Goal: Navigation & Orientation: Understand site structure

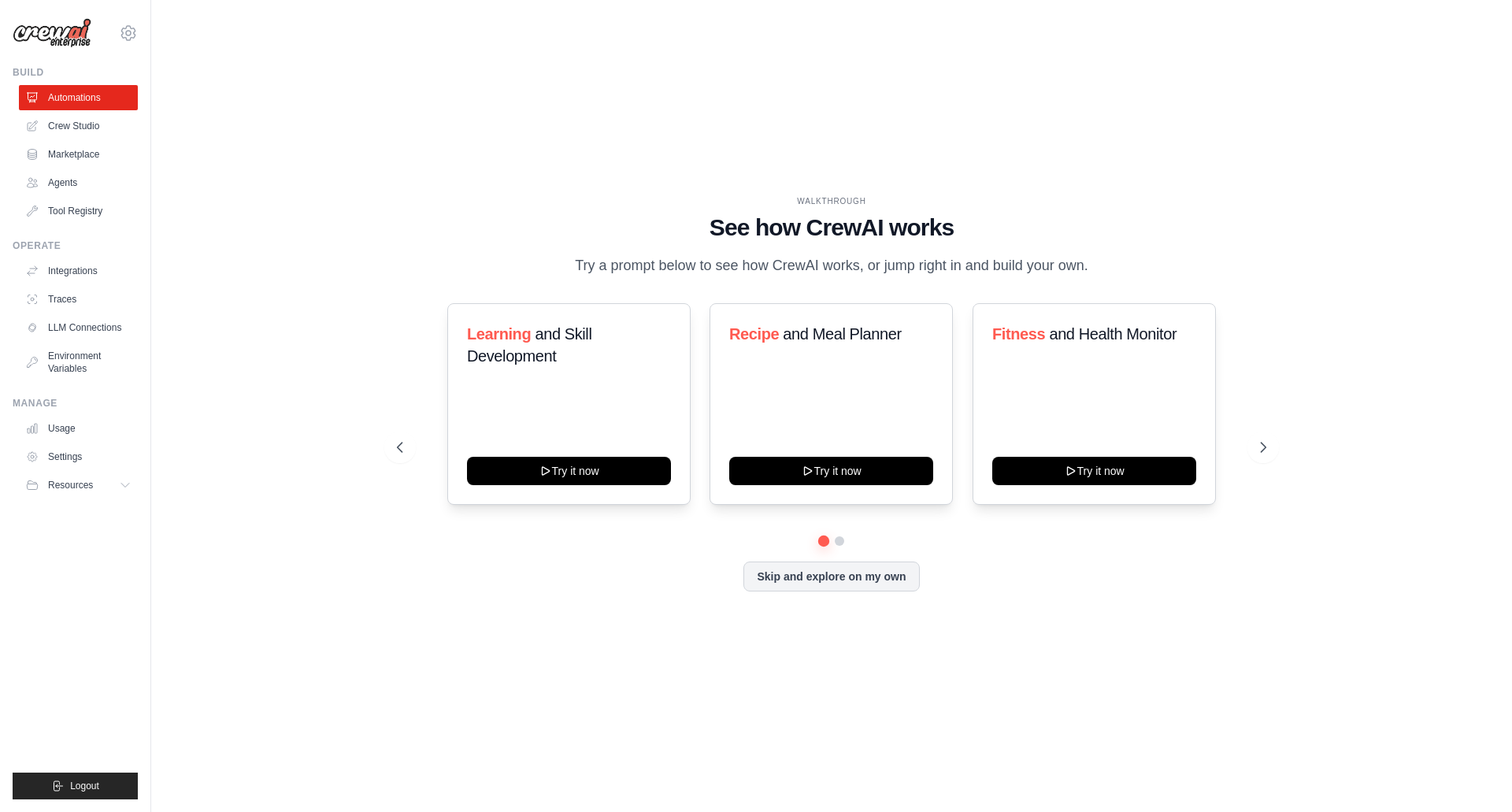
click at [334, 562] on div "WALKTHROUGH See how [PERSON_NAME] works Try a prompt below to see how [PERSON_N…" at bounding box center [831, 406] width 1310 height 780
click at [1264, 452] on icon at bounding box center [1265, 448] width 16 height 16
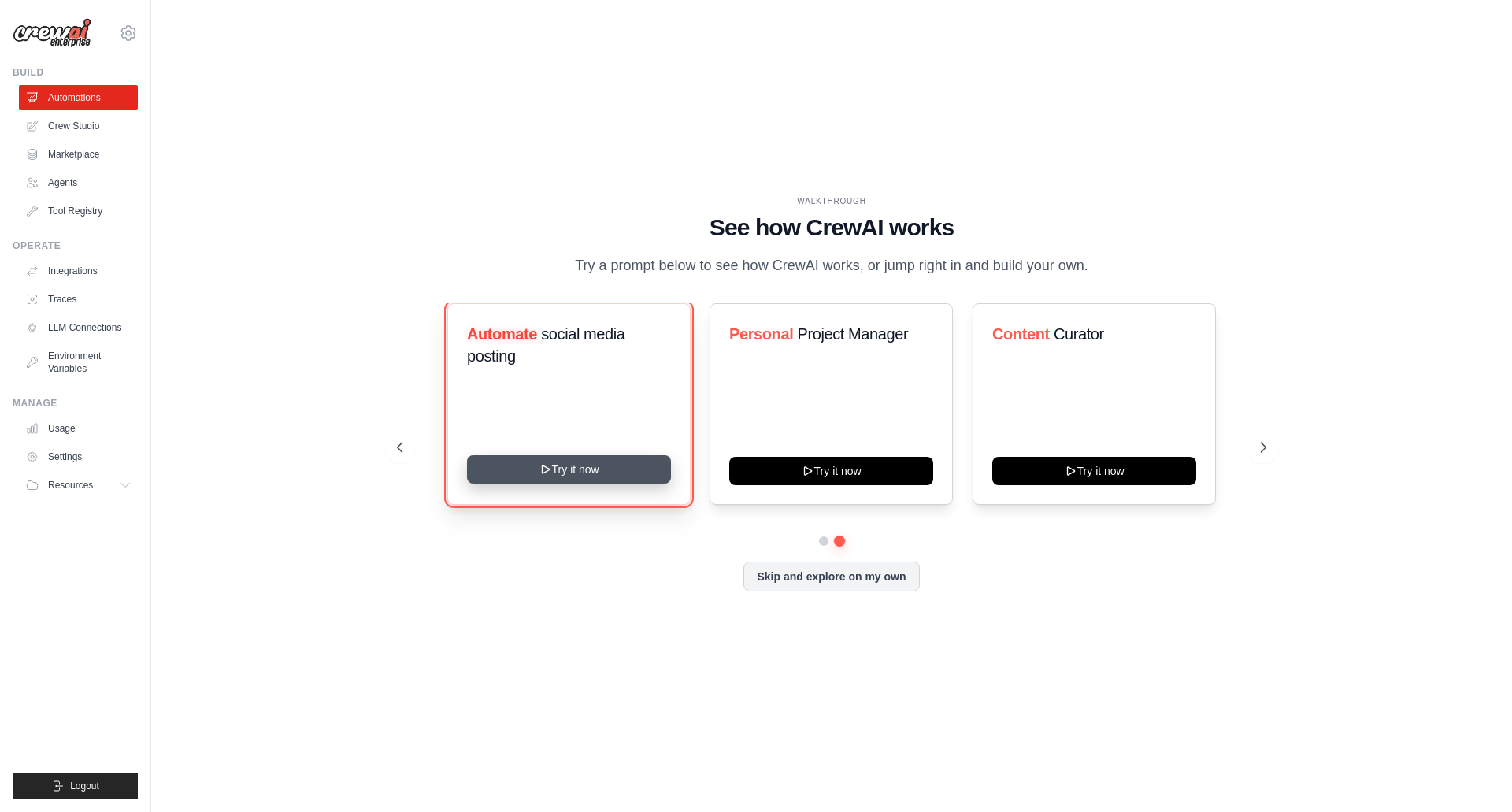
click at [556, 460] on button "Try it now" at bounding box center [569, 468] width 204 height 28
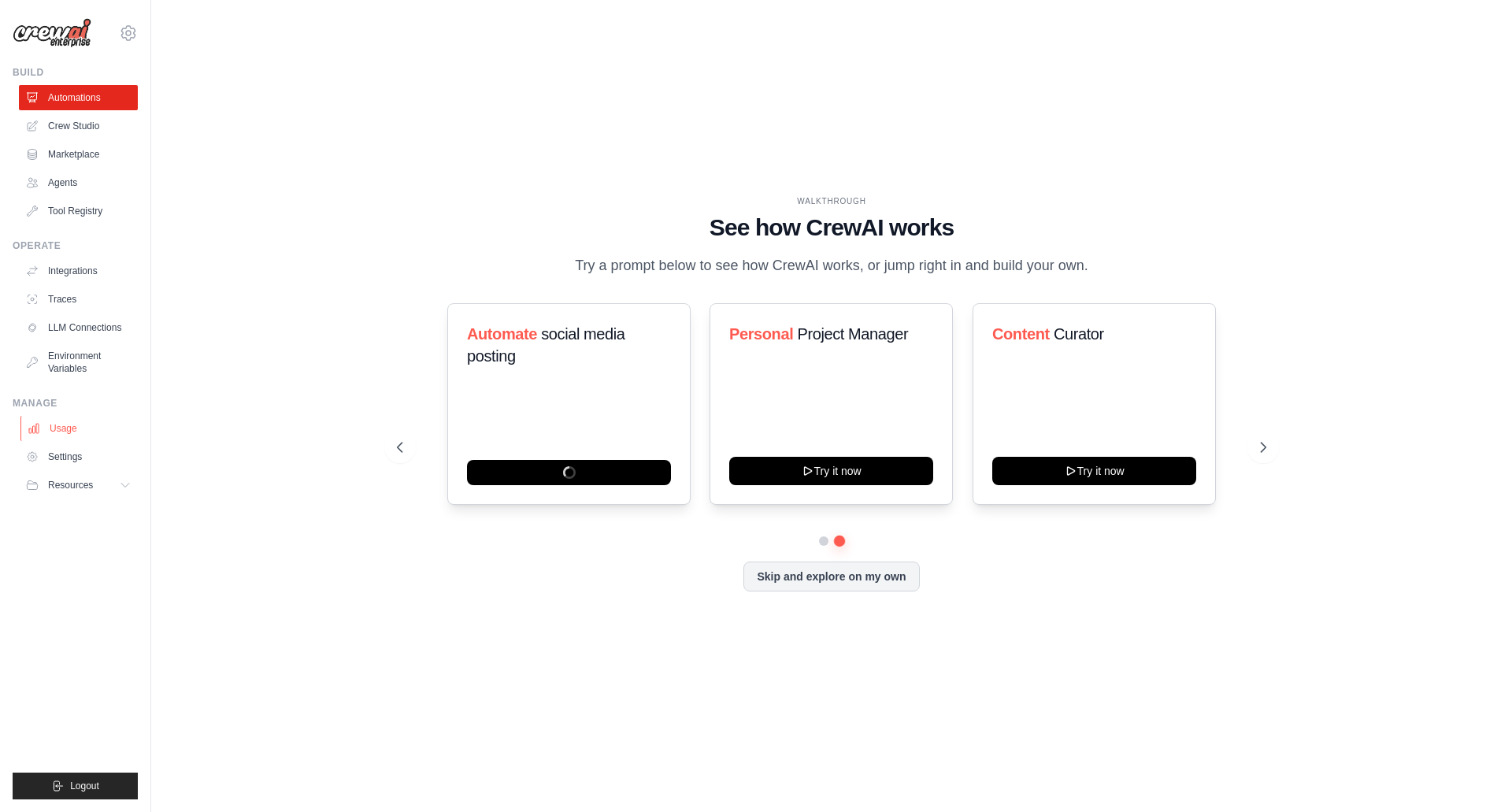
click at [90, 423] on link "Usage" at bounding box center [80, 428] width 119 height 25
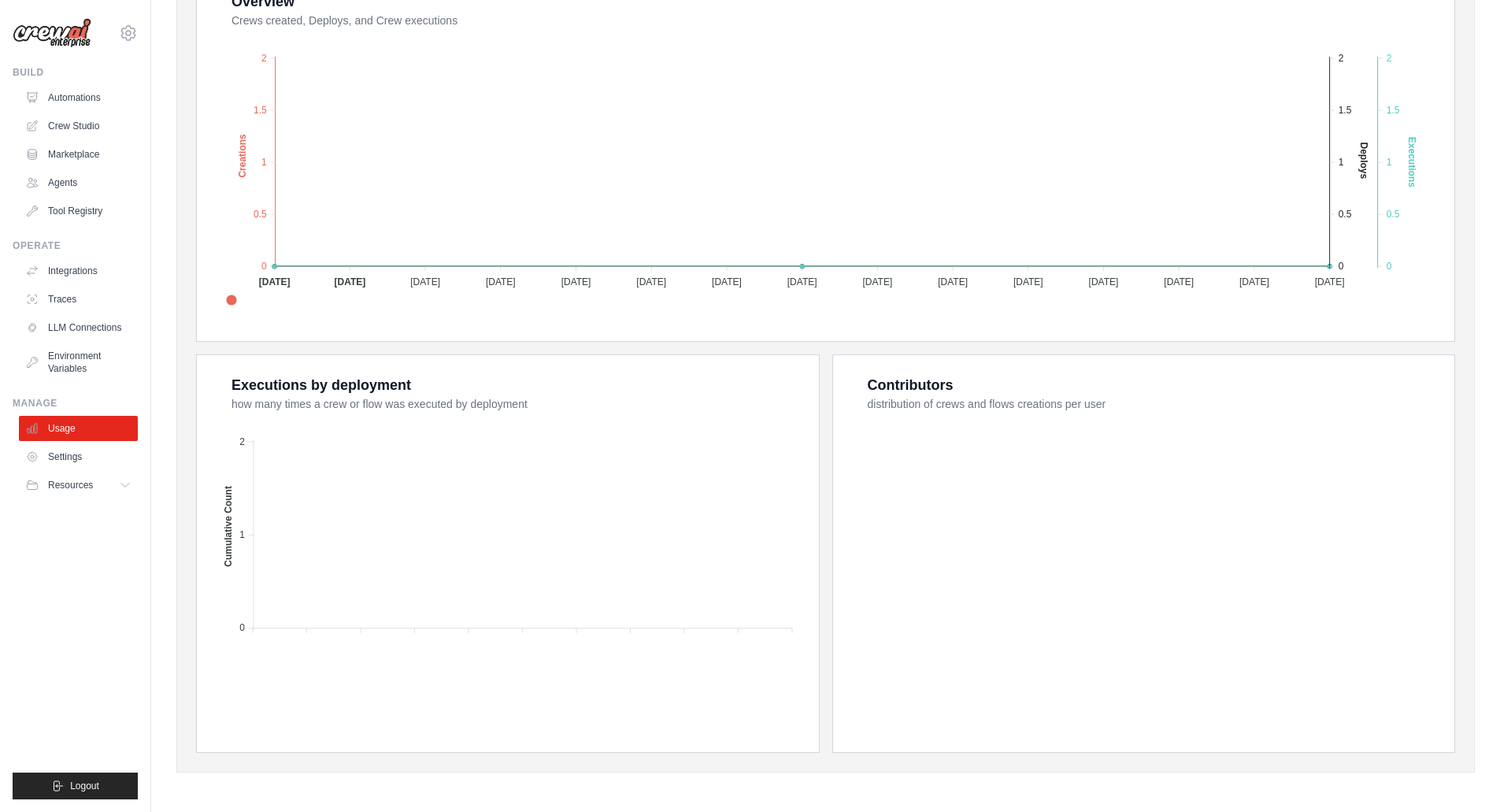
scroll to position [330, 0]
click at [69, 464] on link "Settings" at bounding box center [80, 456] width 119 height 25
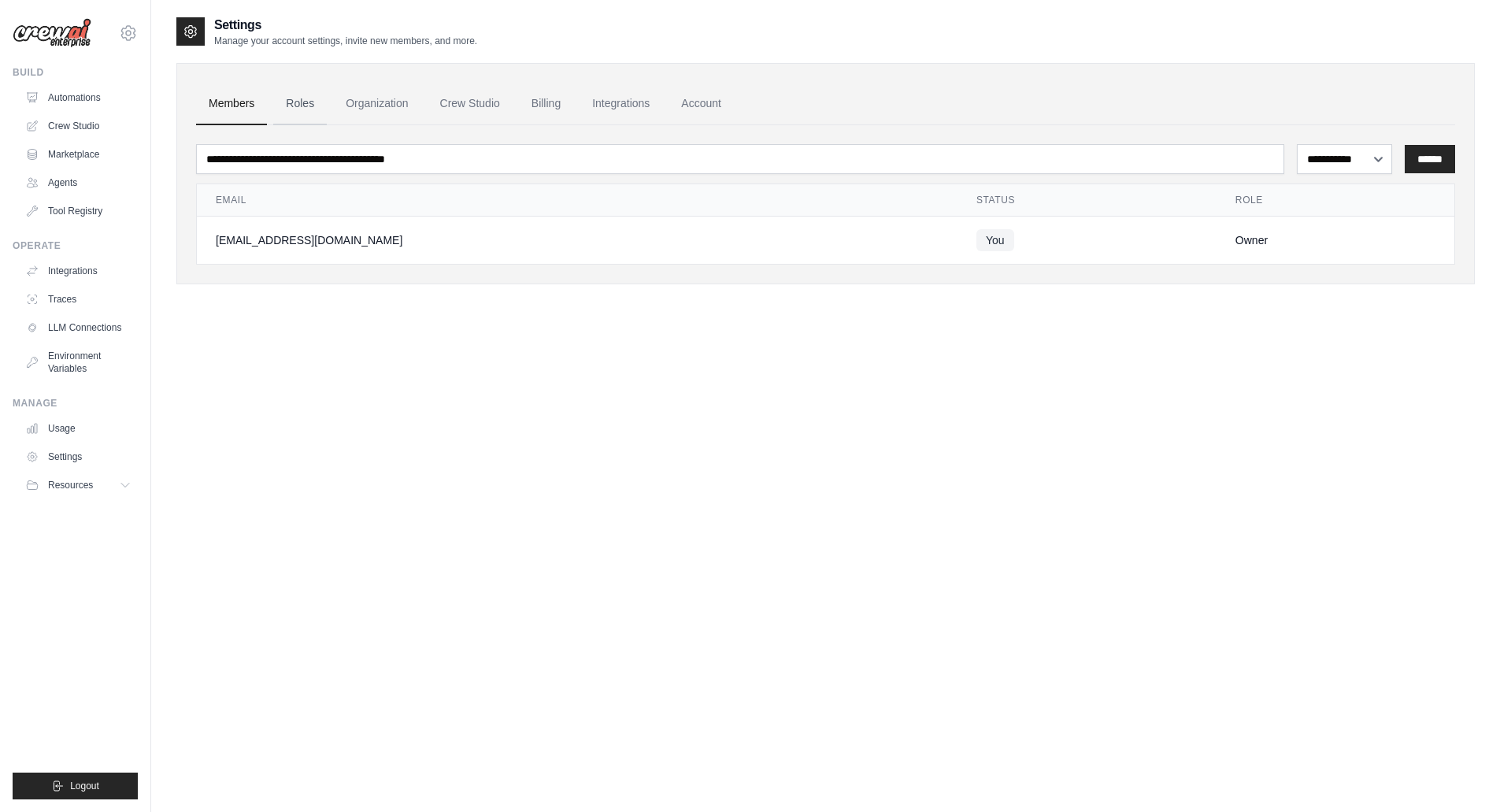
click at [304, 104] on link "Roles" at bounding box center [300, 103] width 54 height 42
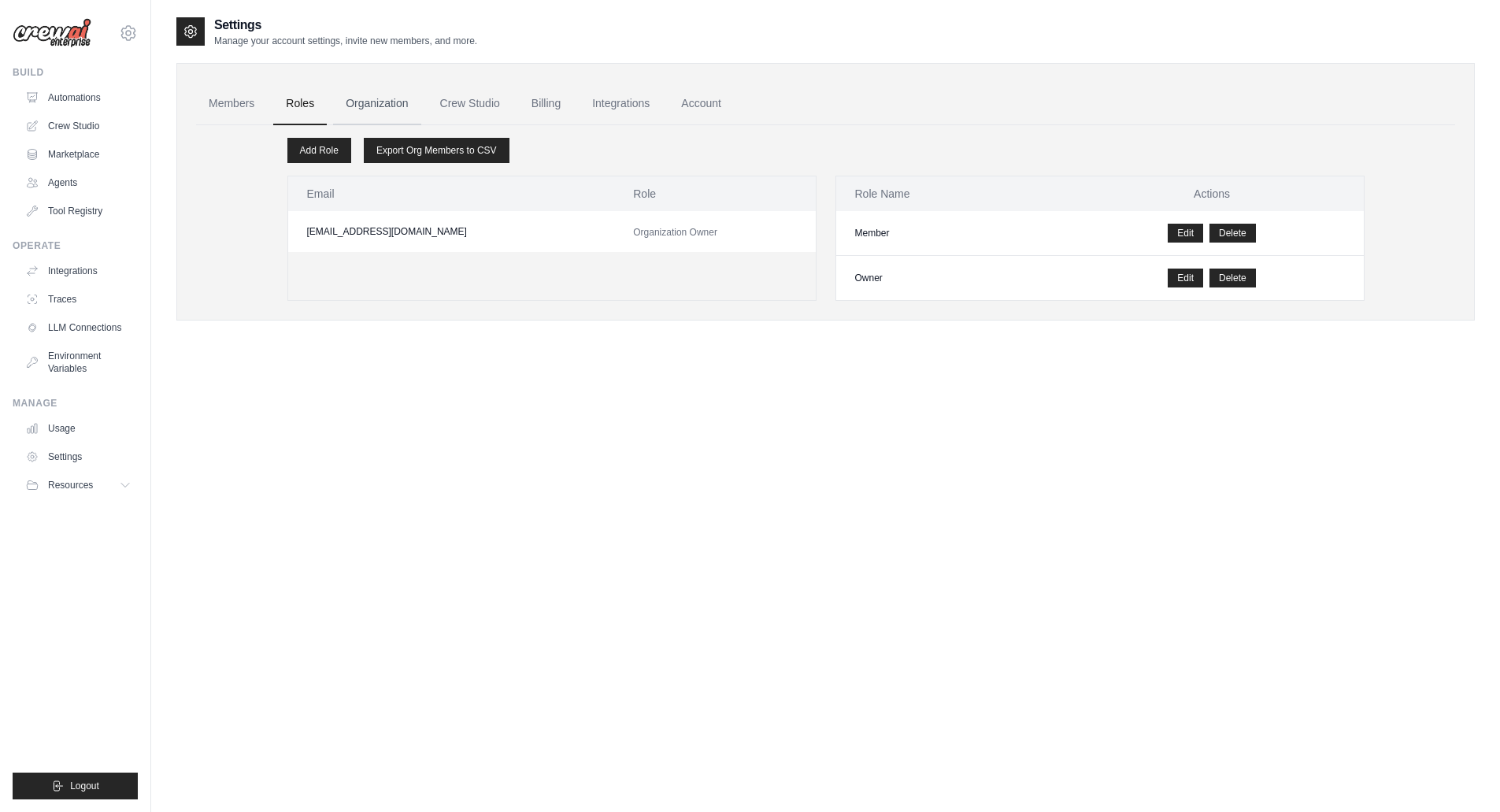
click at [382, 103] on link "Organization" at bounding box center [376, 103] width 87 height 42
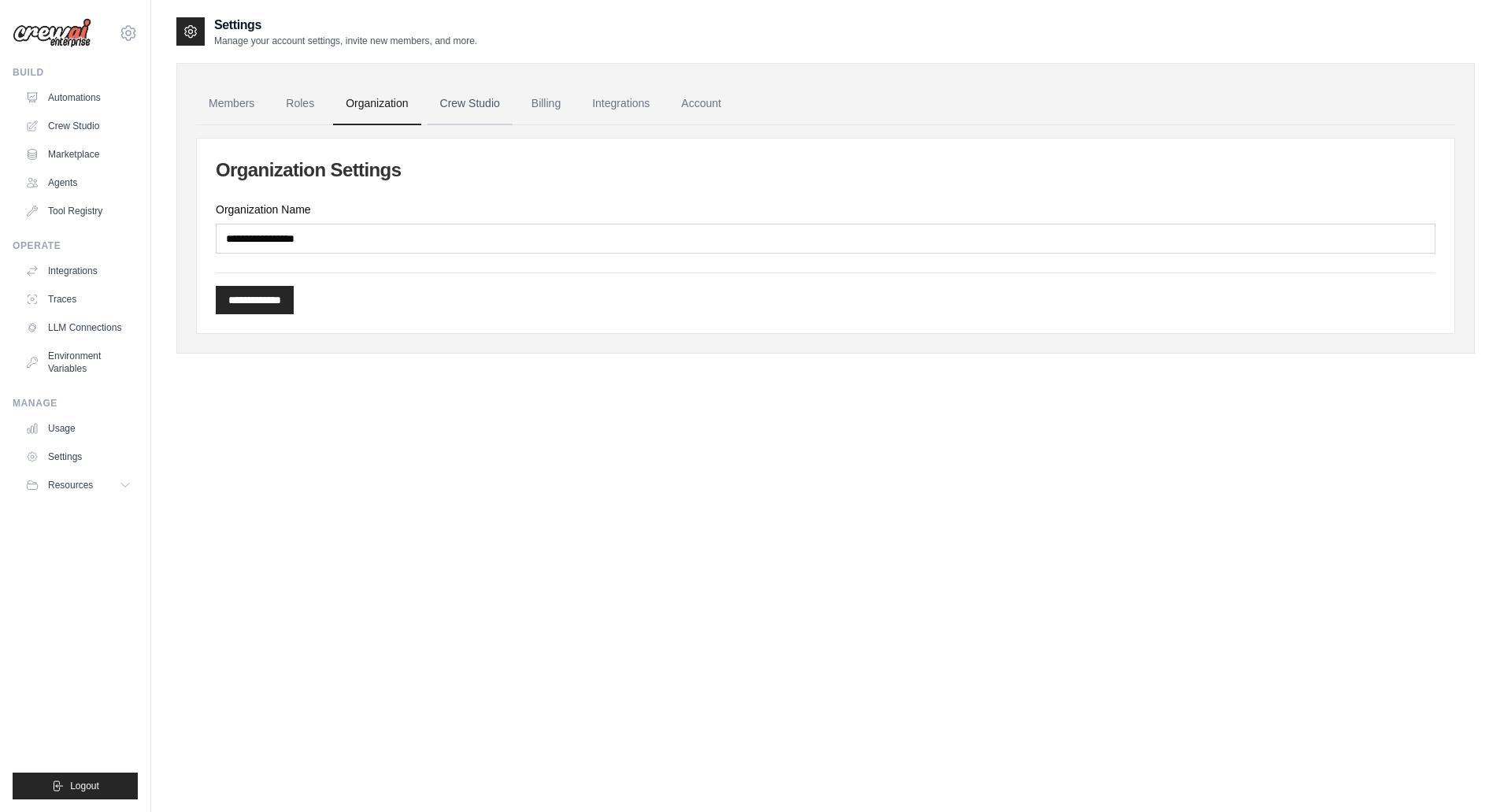
click at [478, 103] on link "Crew Studio" at bounding box center [470, 103] width 85 height 42
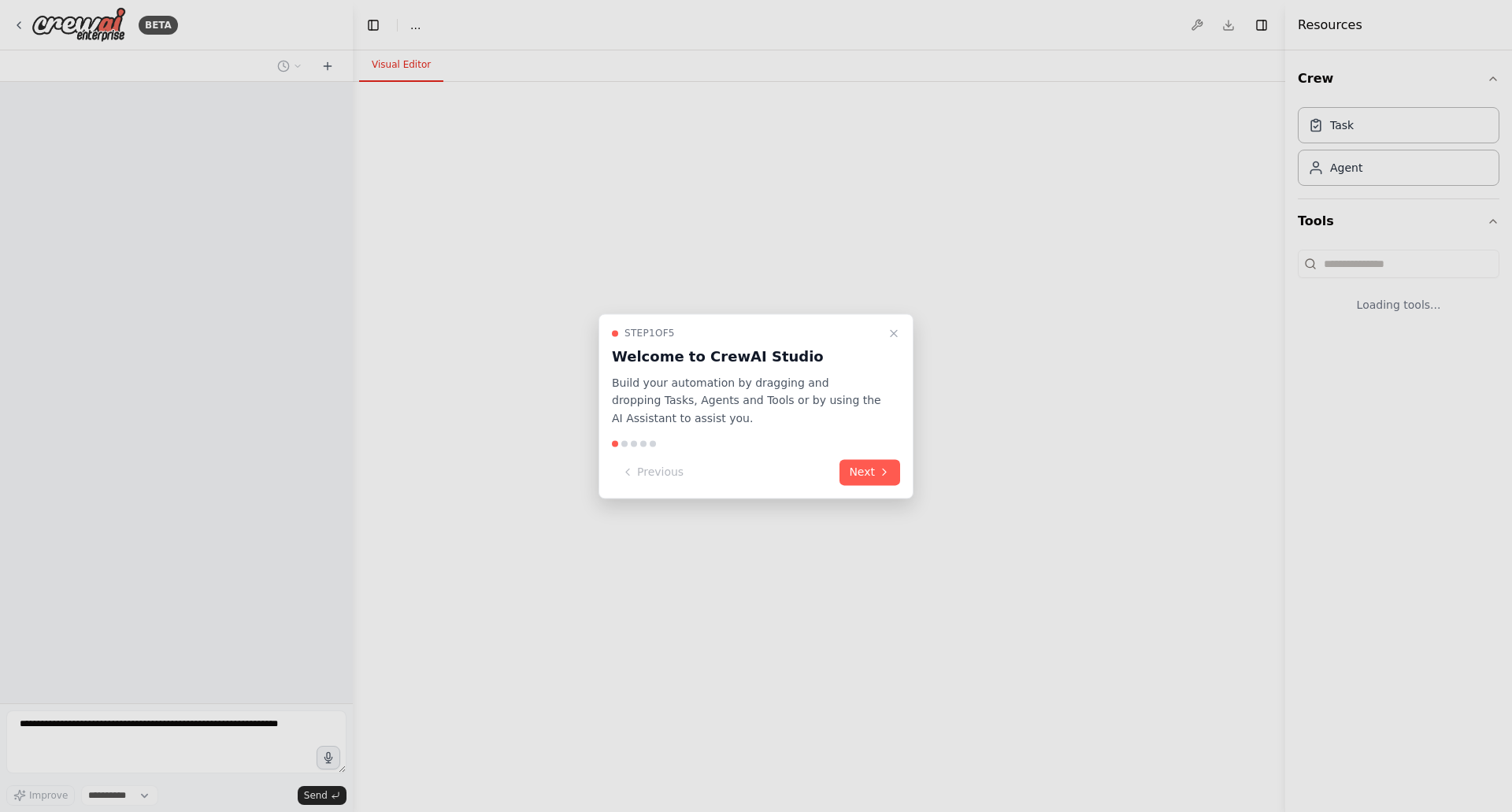
select select "****"
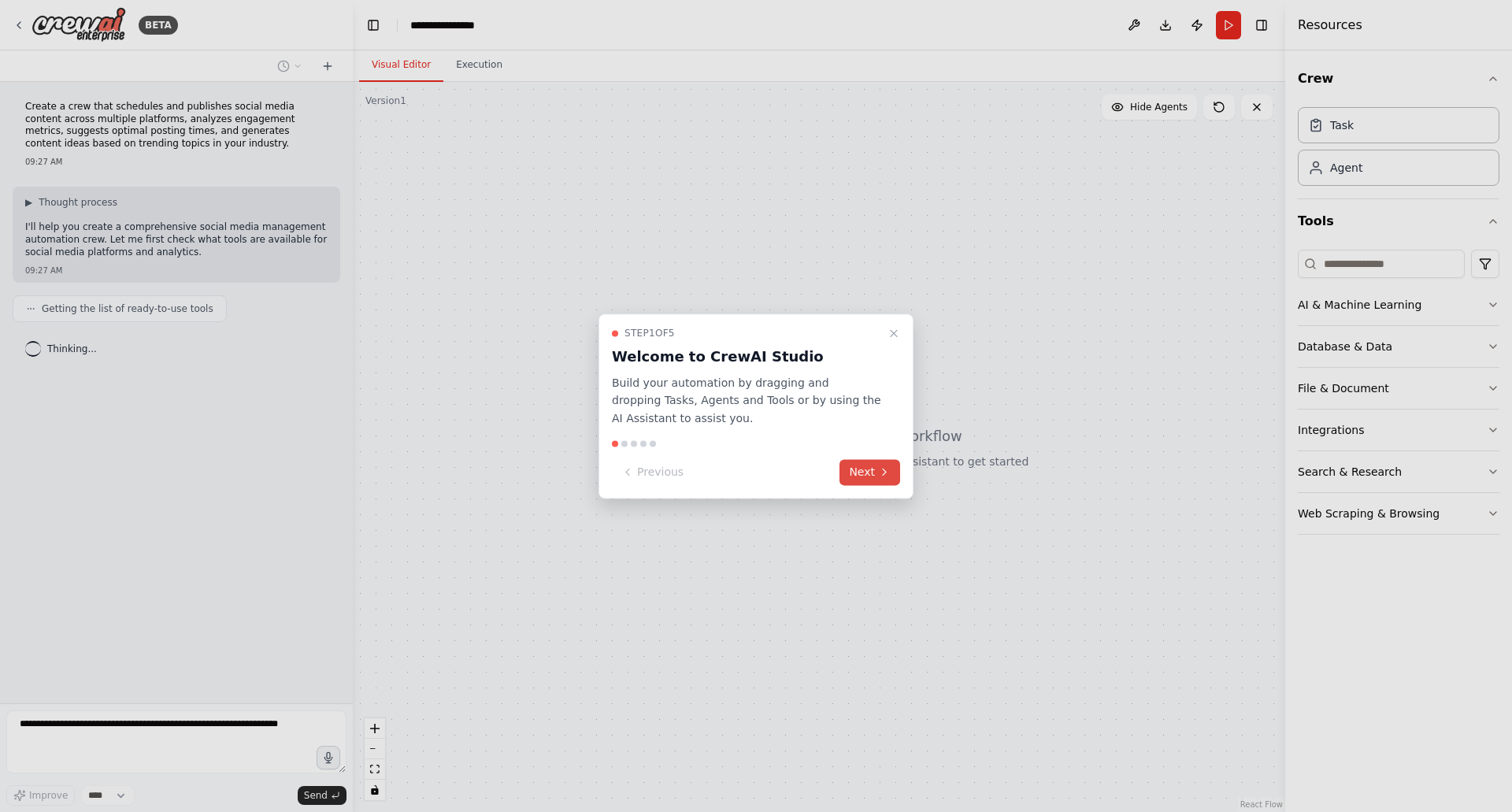
click at [867, 467] on button "Next" at bounding box center [870, 472] width 61 height 26
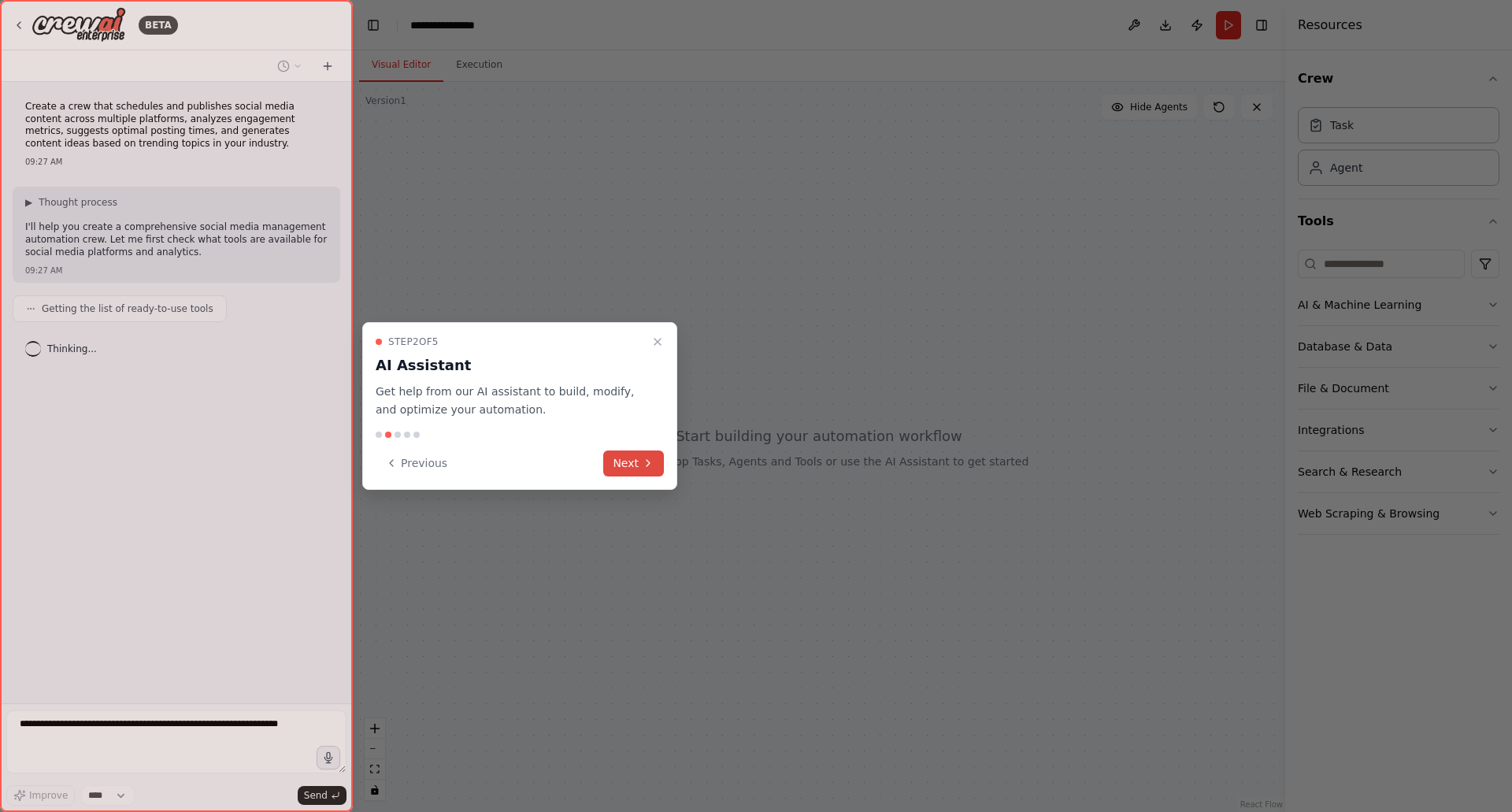
click at [628, 460] on button "Next" at bounding box center [633, 463] width 61 height 26
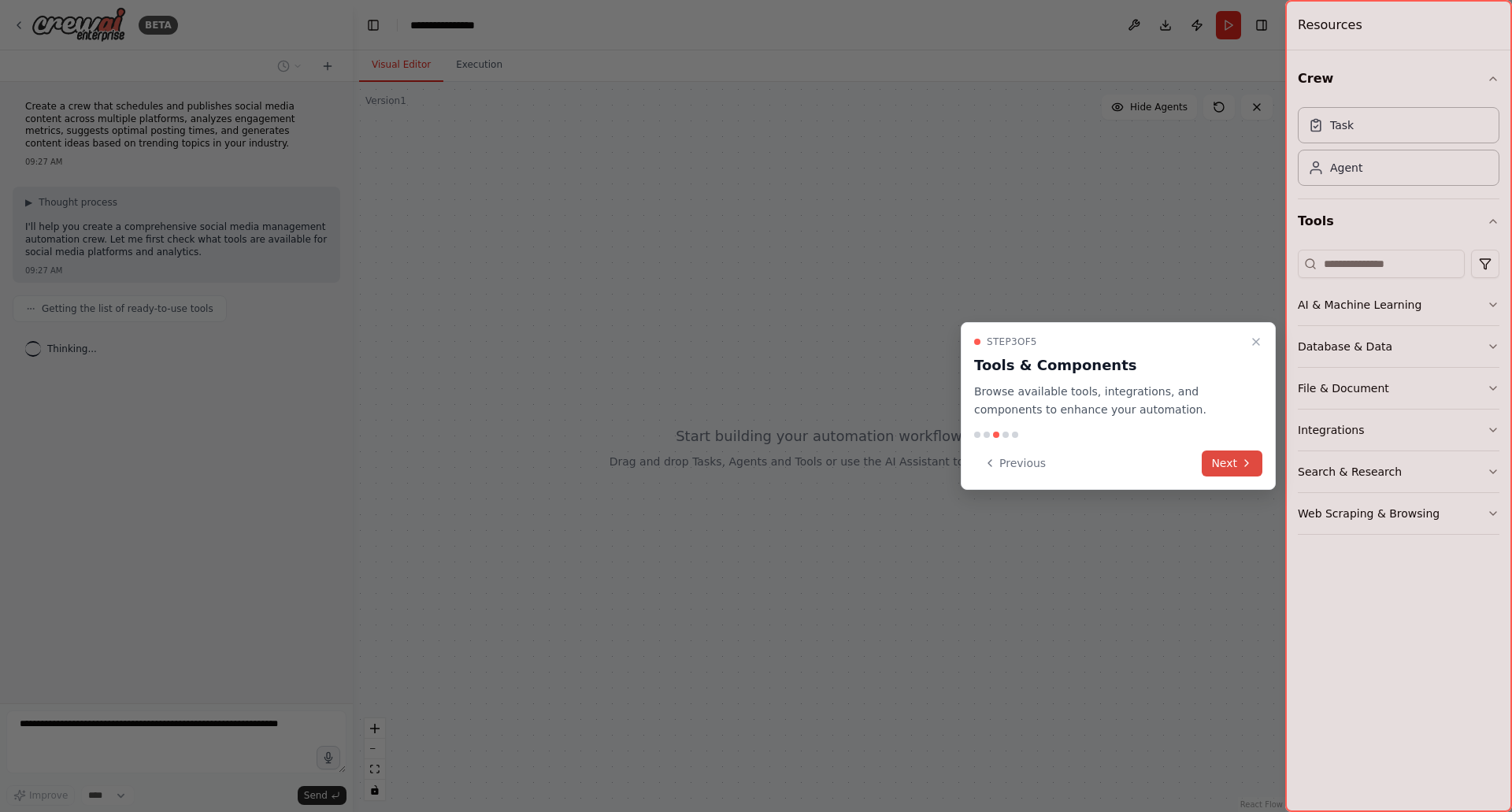
click at [1240, 463] on button "Next" at bounding box center [1232, 463] width 61 height 26
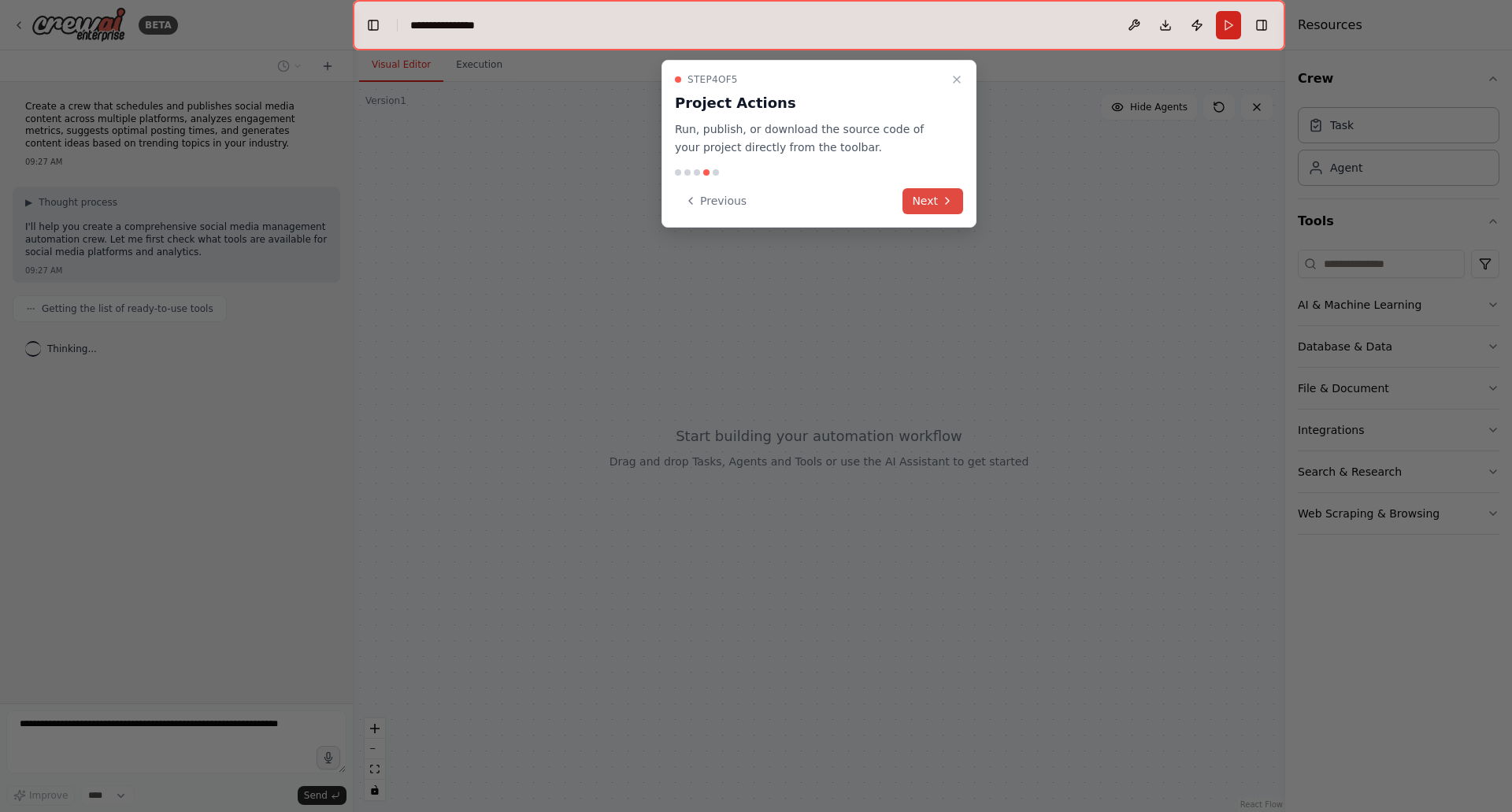
click at [931, 201] on button "Next" at bounding box center [933, 201] width 61 height 26
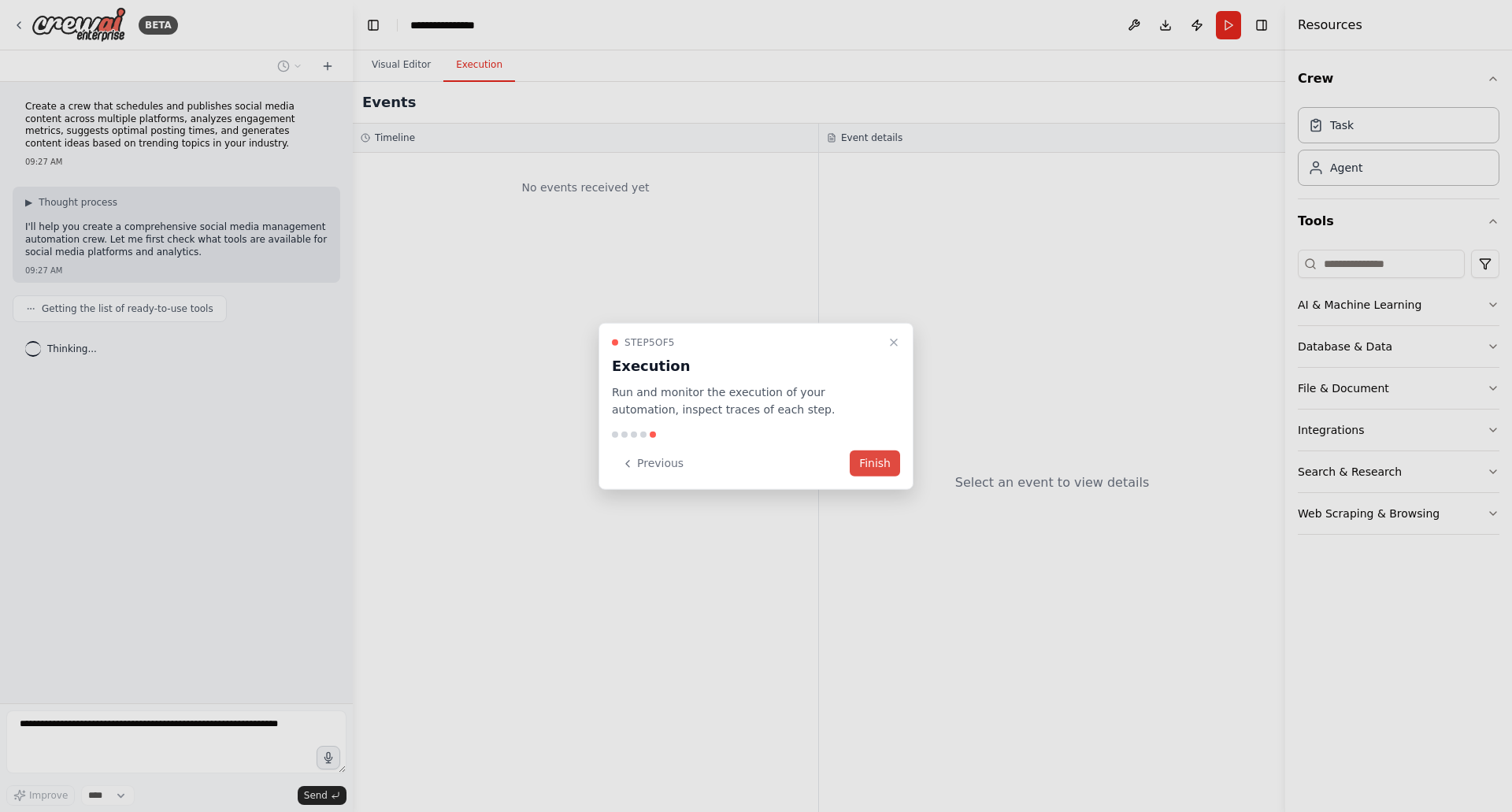
click at [874, 466] on button "Finish" at bounding box center [875, 463] width 50 height 26
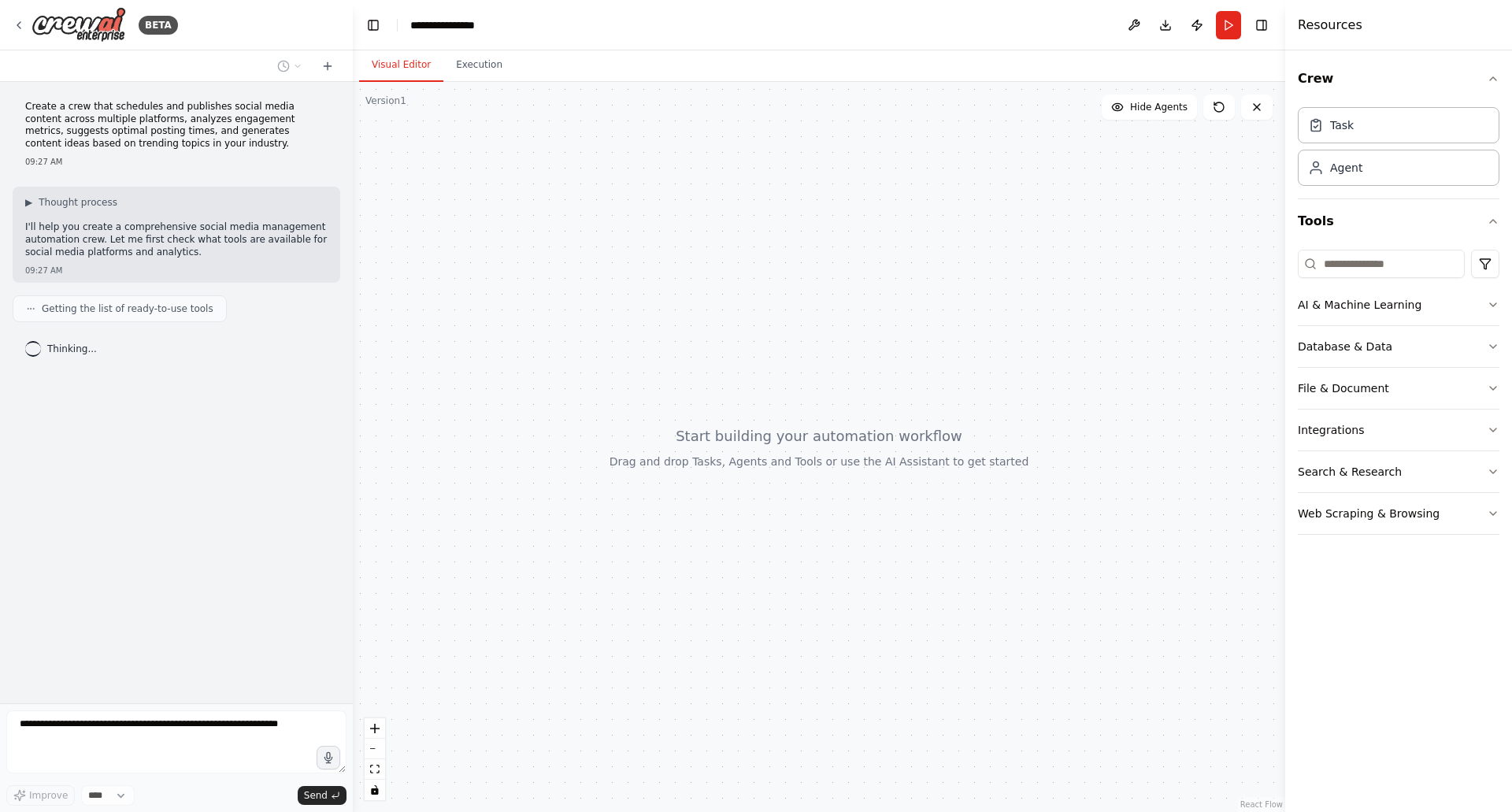
click at [592, 373] on div at bounding box center [818, 446] width 932 height 730
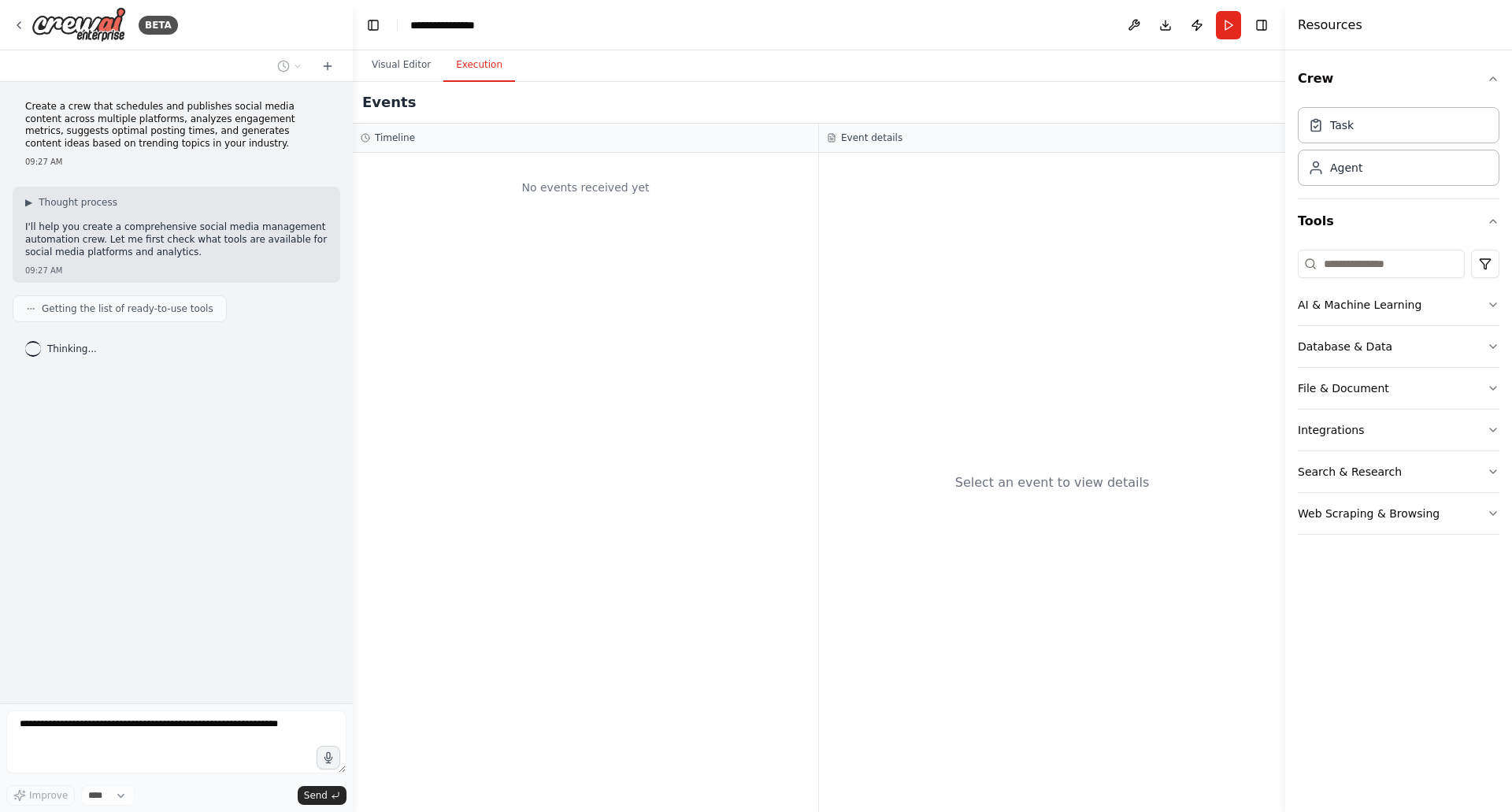
click at [456, 71] on button "Execution" at bounding box center [479, 65] width 71 height 33
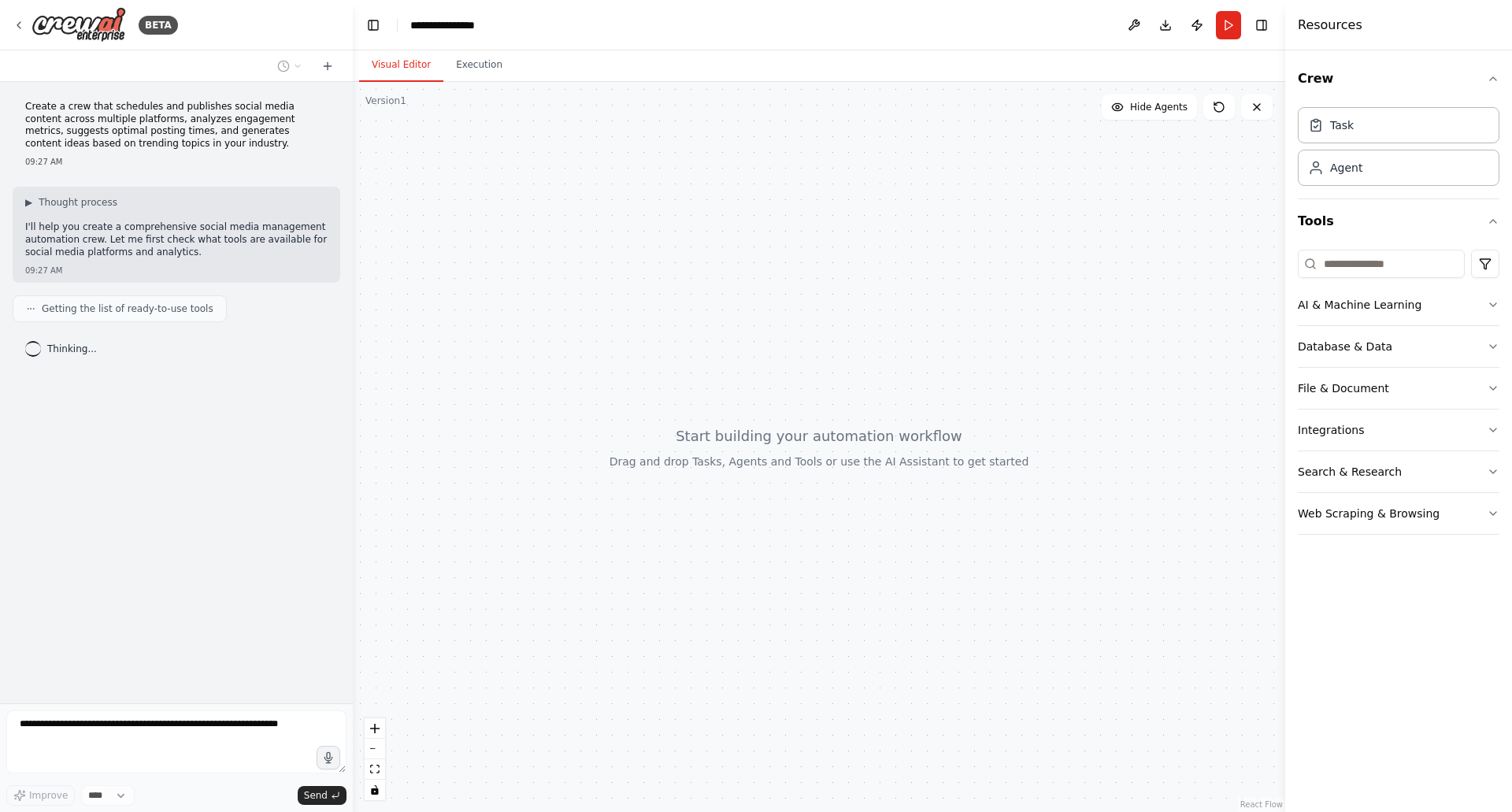
click at [384, 70] on button "Visual Editor" at bounding box center [400, 65] width 84 height 33
click at [369, 27] on button "Toggle Left Sidebar" at bounding box center [373, 26] width 22 height 22
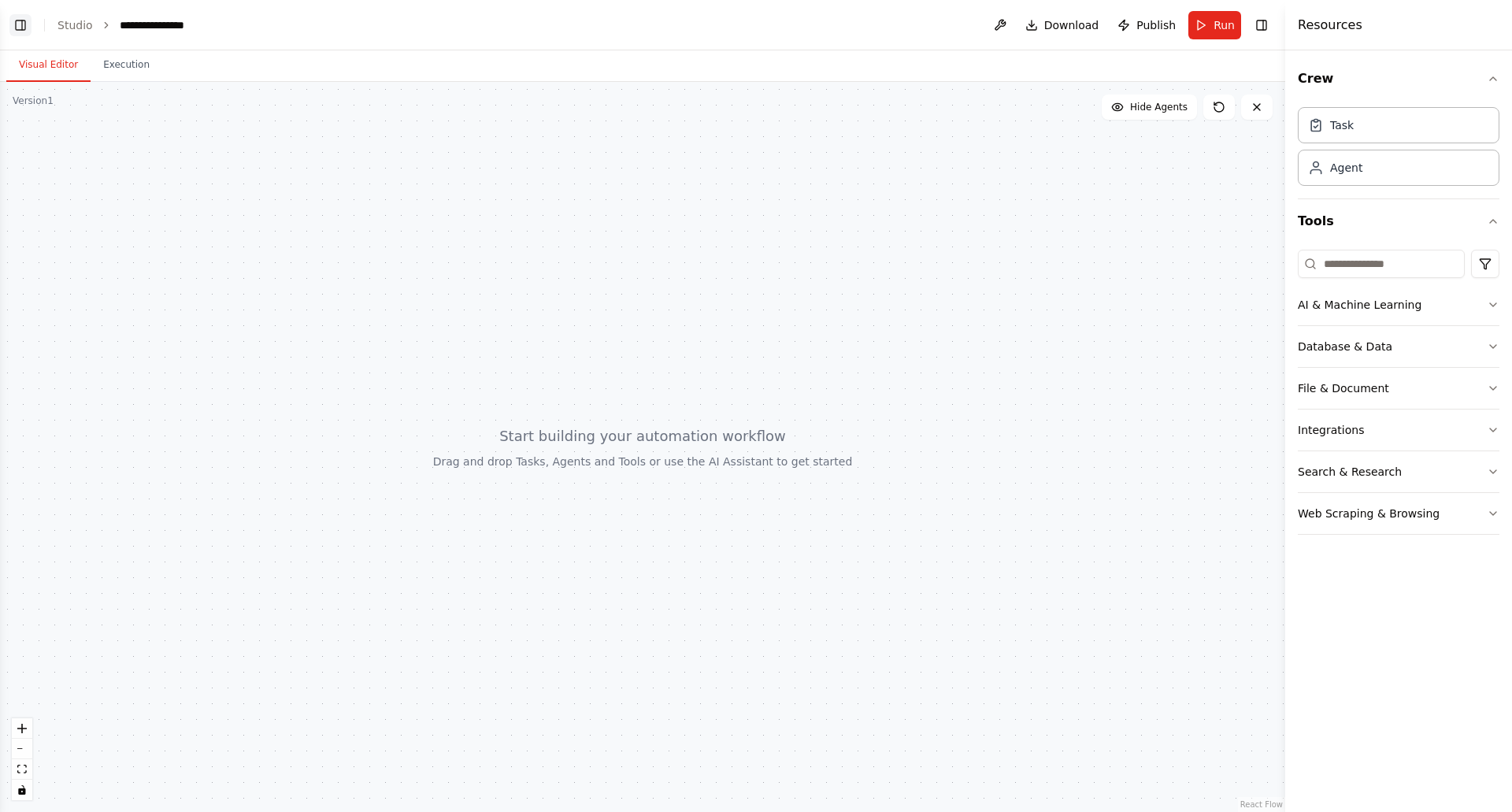
click at [19, 22] on button "Toggle Left Sidebar" at bounding box center [21, 26] width 22 height 22
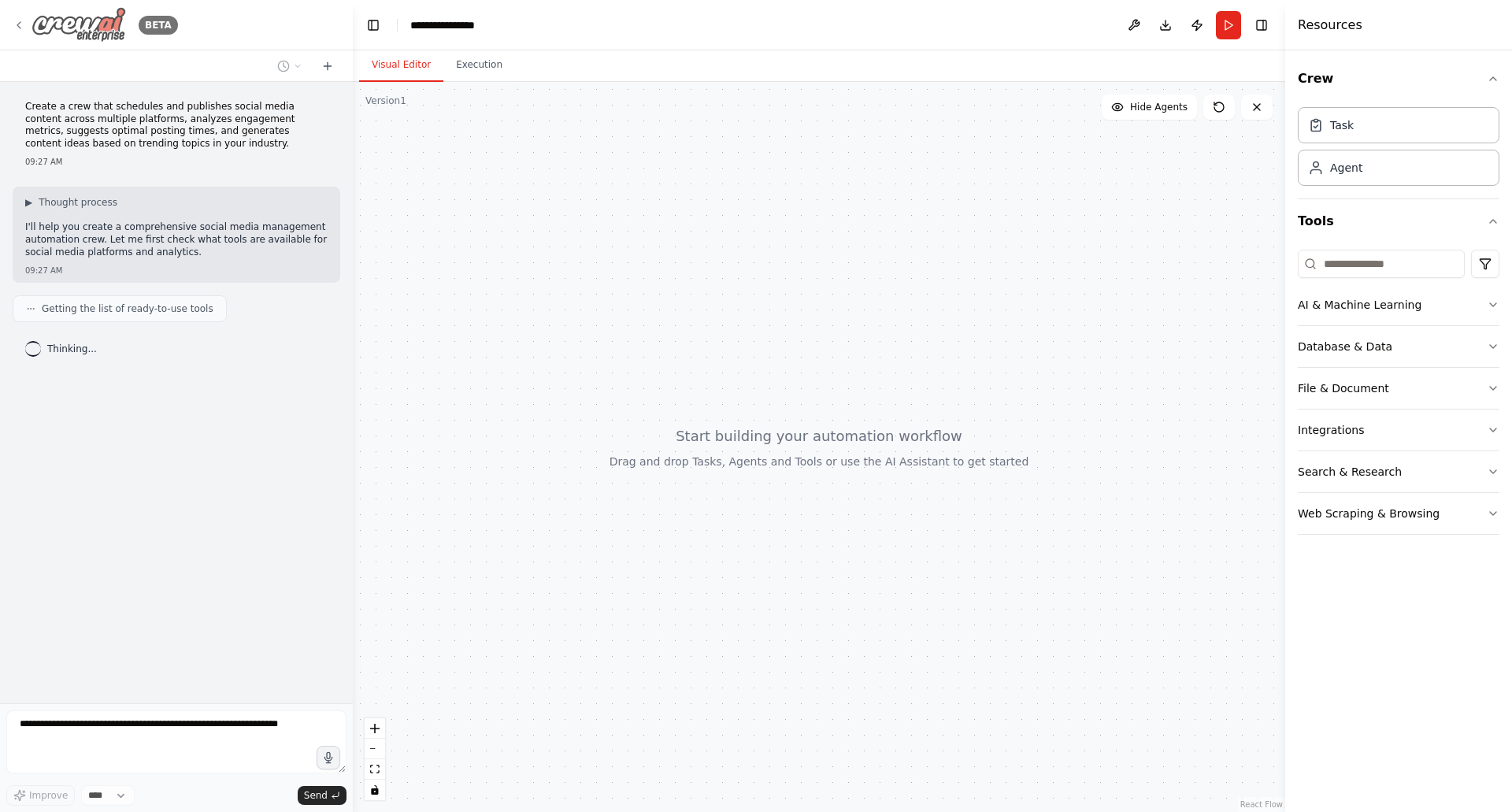
click at [17, 23] on icon at bounding box center [19, 26] width 13 height 13
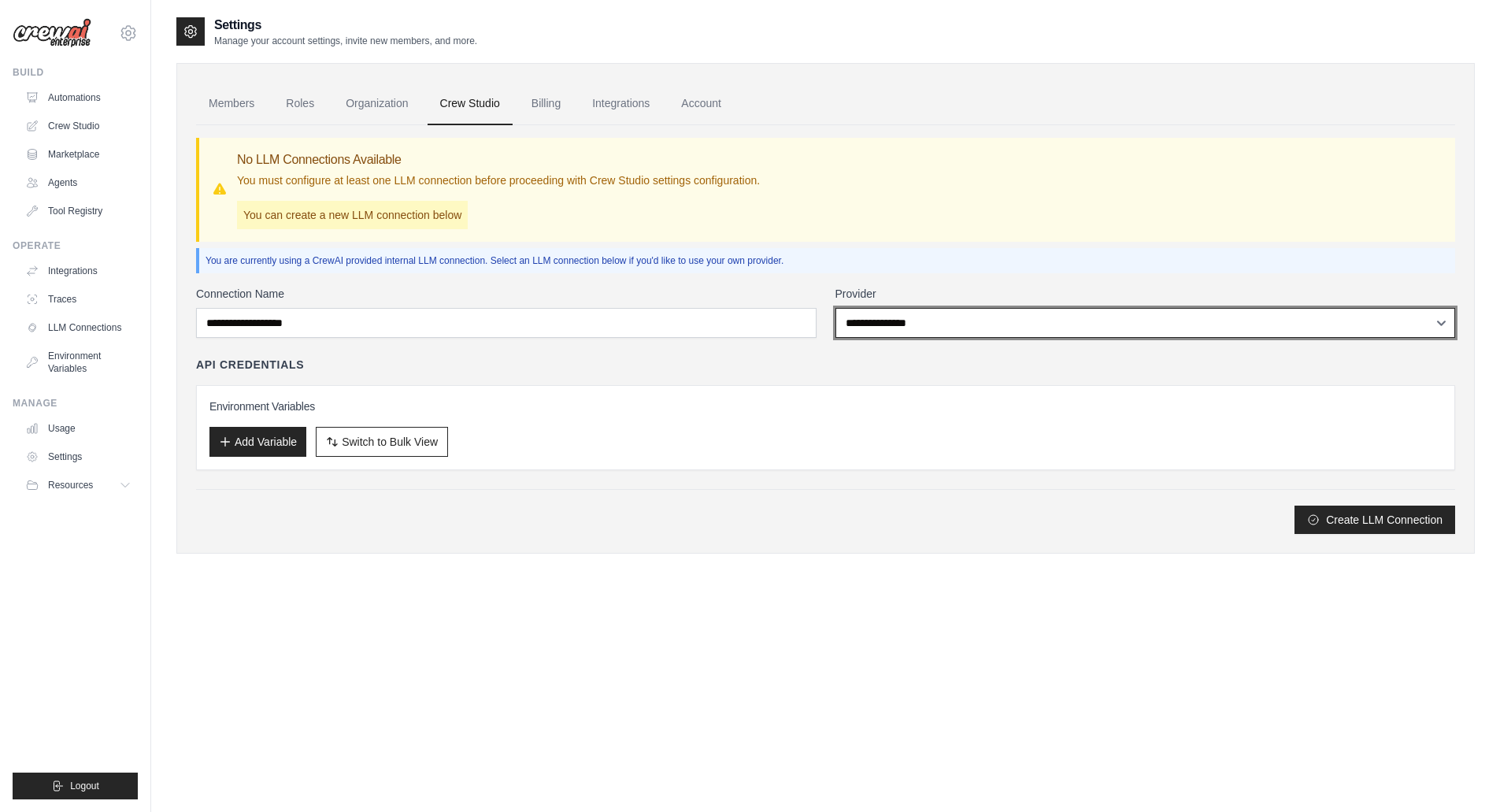
click at [879, 320] on select "**********" at bounding box center [1145, 322] width 621 height 30
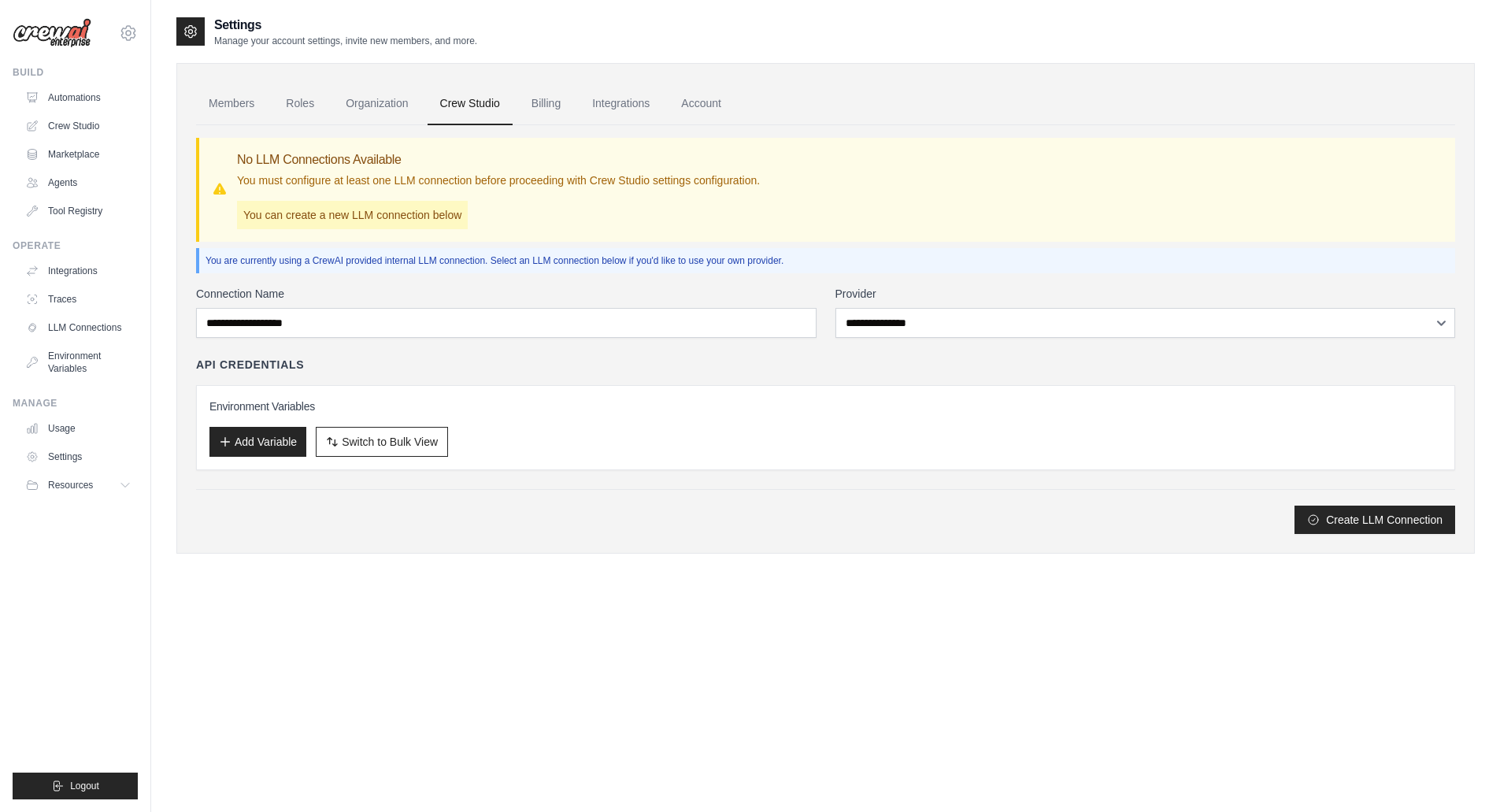
click at [914, 247] on div "**********" at bounding box center [826, 329] width 1259 height 408
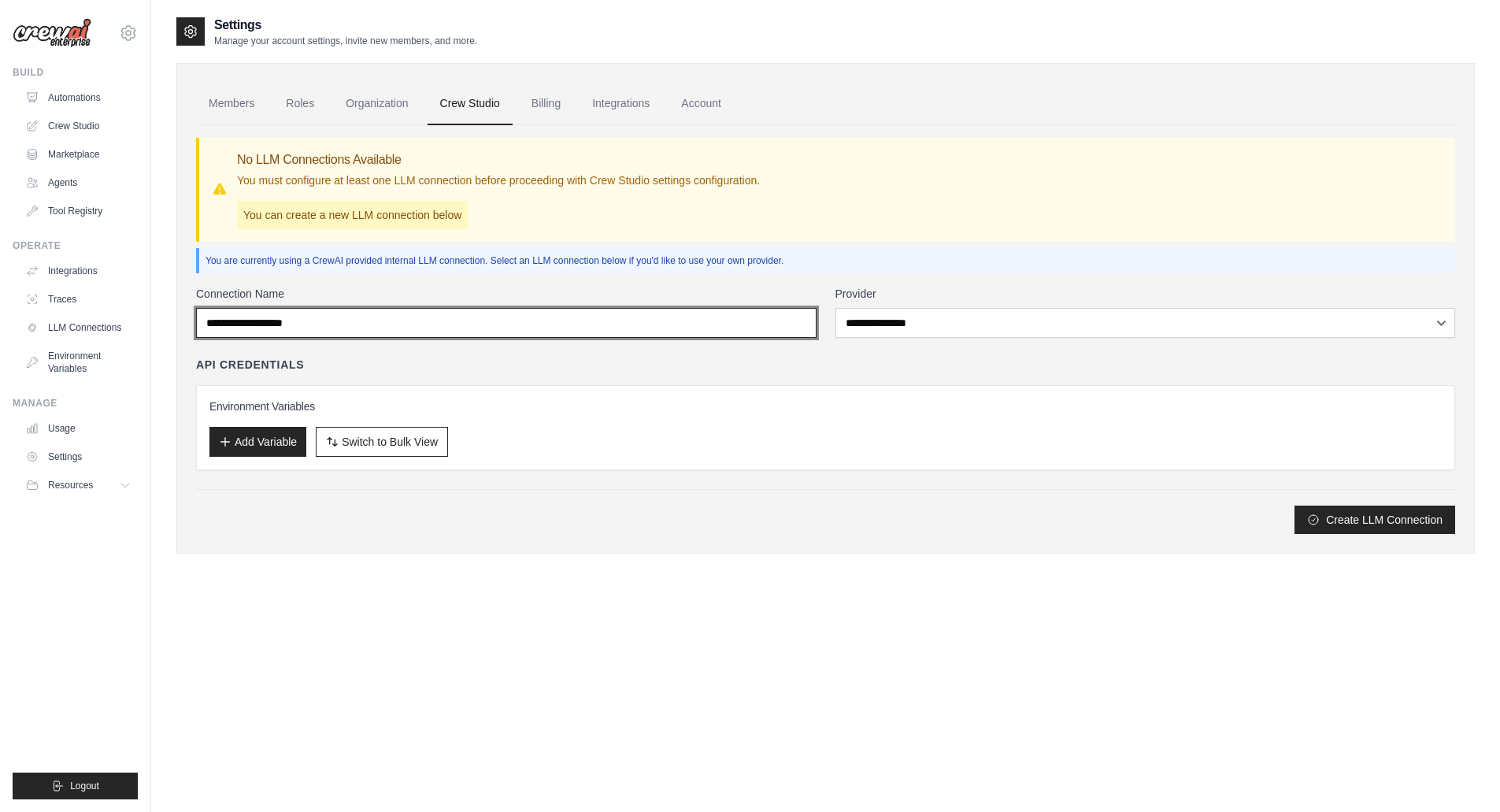
click at [424, 337] on input "Connection Name" at bounding box center [506, 322] width 621 height 30
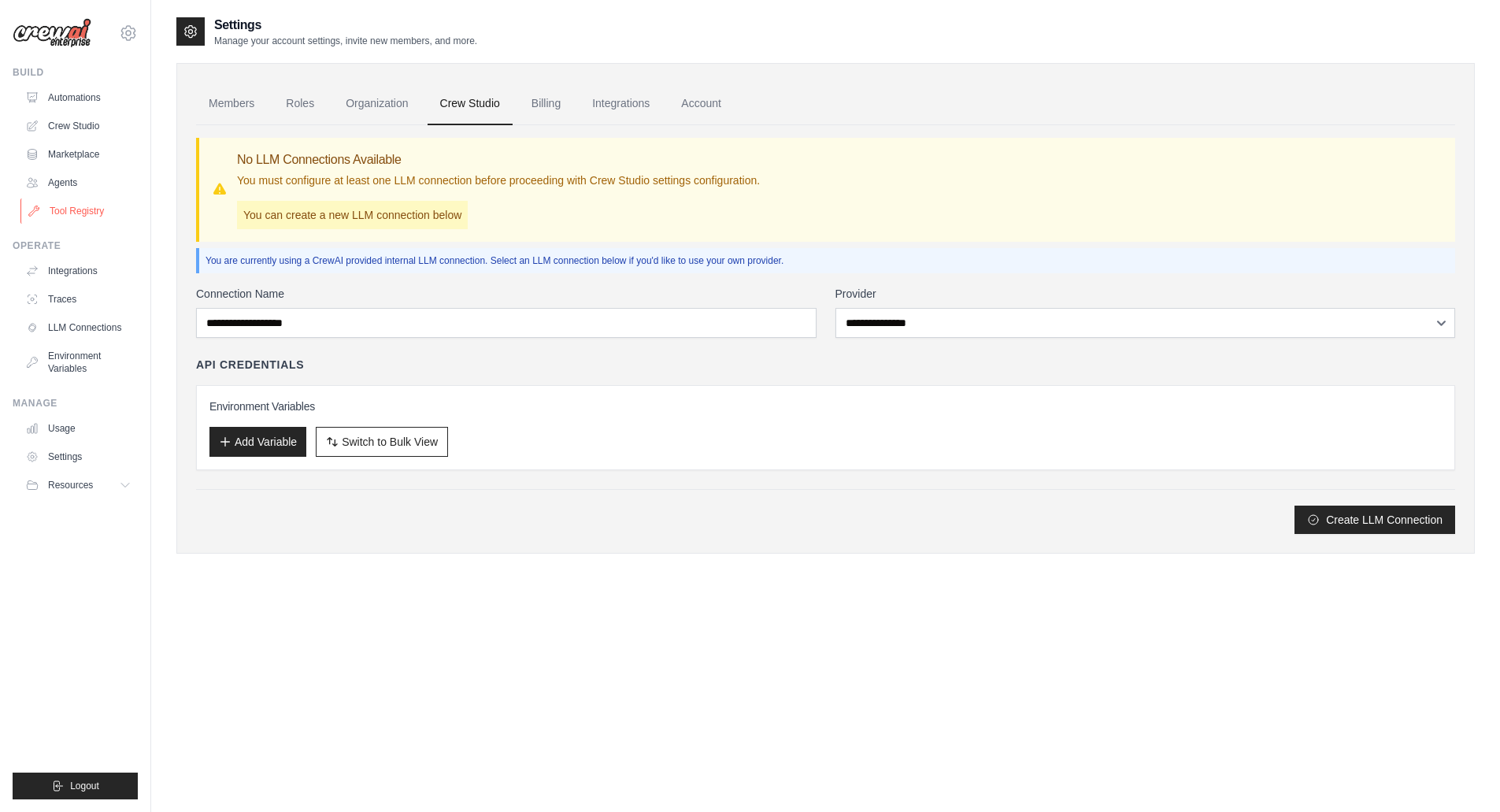
click at [58, 210] on link "Tool Registry" at bounding box center [80, 211] width 119 height 25
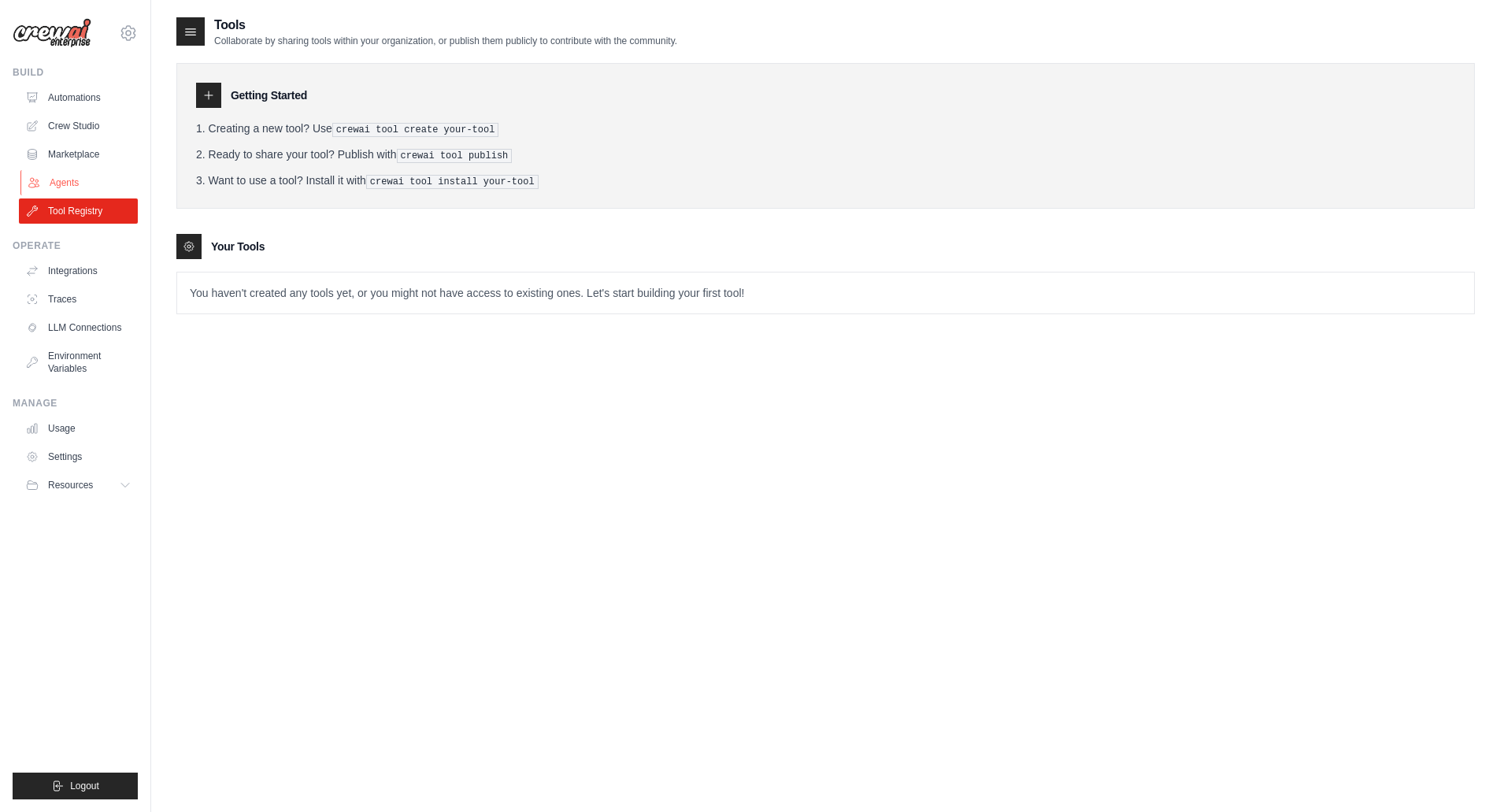
click at [66, 171] on link "Agents" at bounding box center [80, 182] width 119 height 25
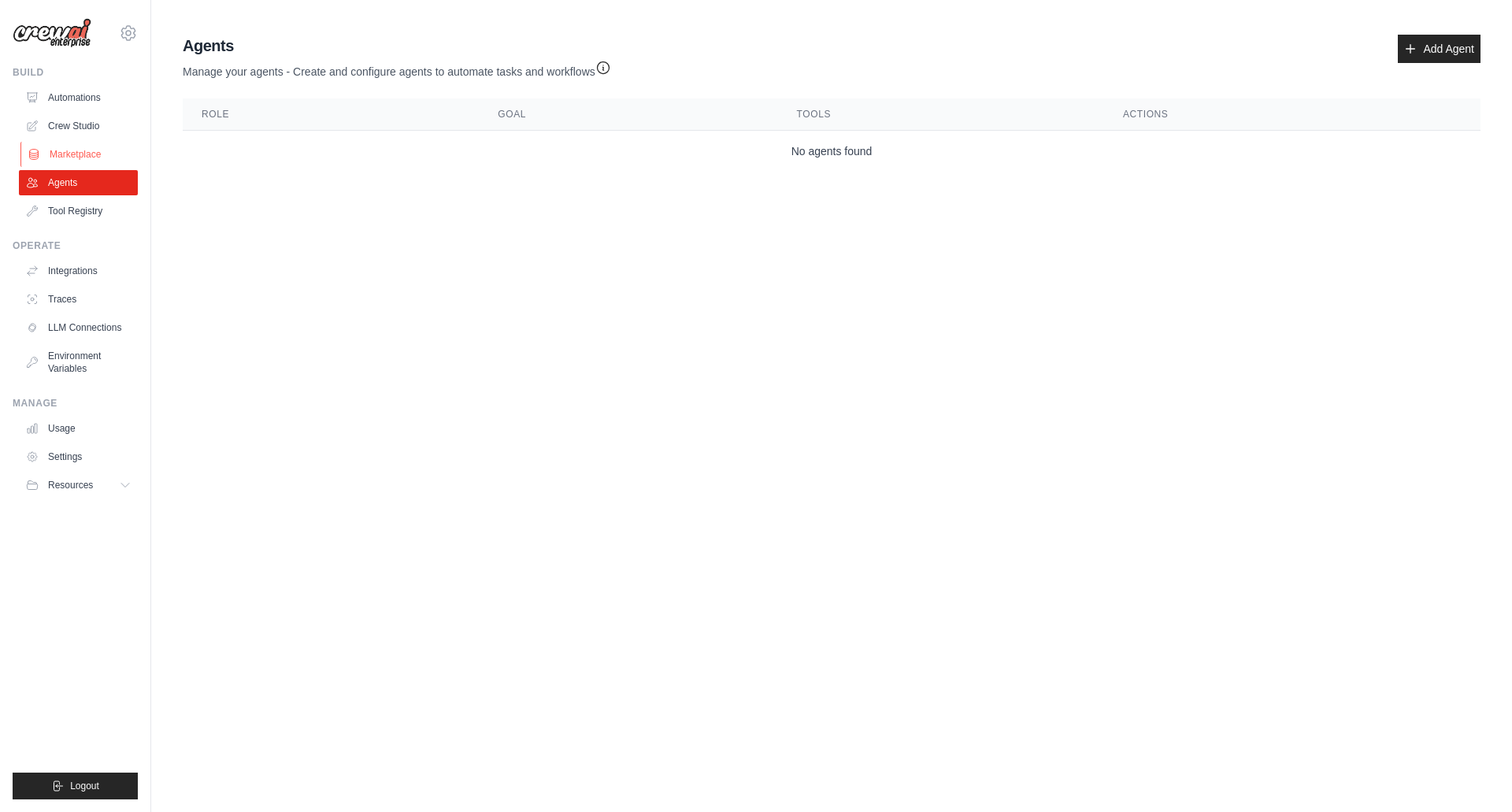
click at [79, 151] on link "Marketplace" at bounding box center [80, 154] width 119 height 25
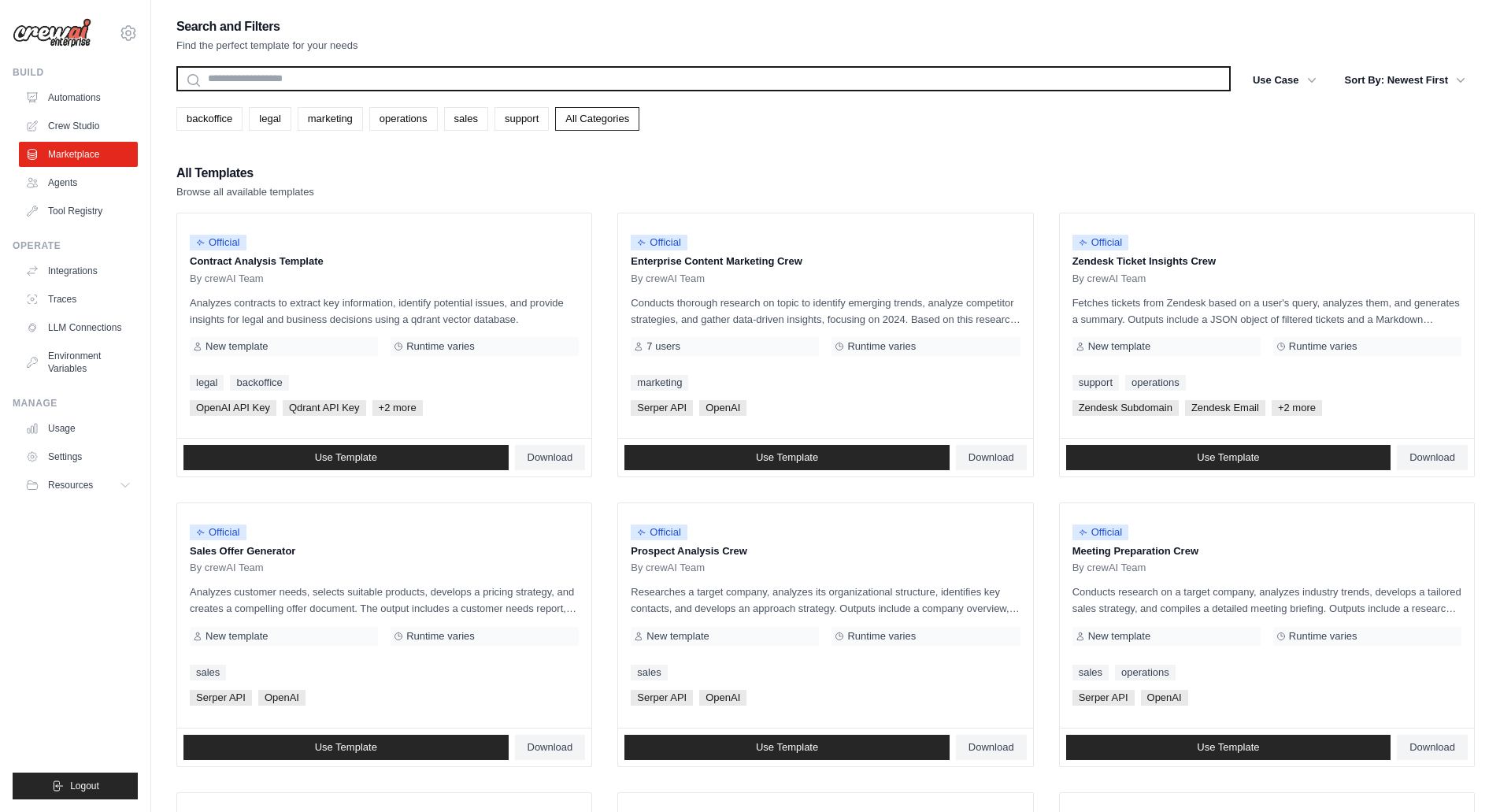
click at [279, 75] on input "text" at bounding box center [703, 78] width 1055 height 25
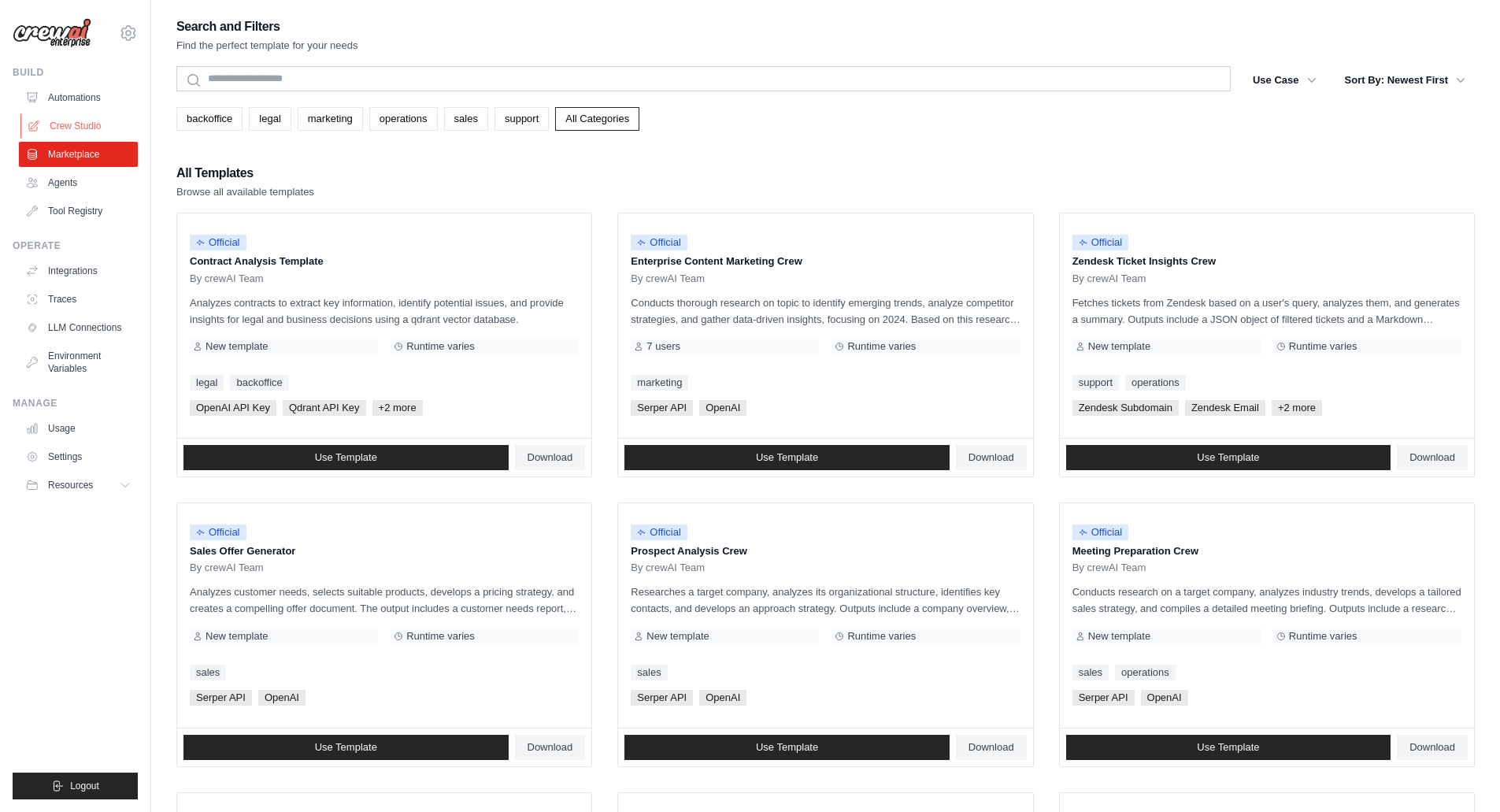
click at [96, 117] on link "Crew Studio" at bounding box center [80, 126] width 119 height 25
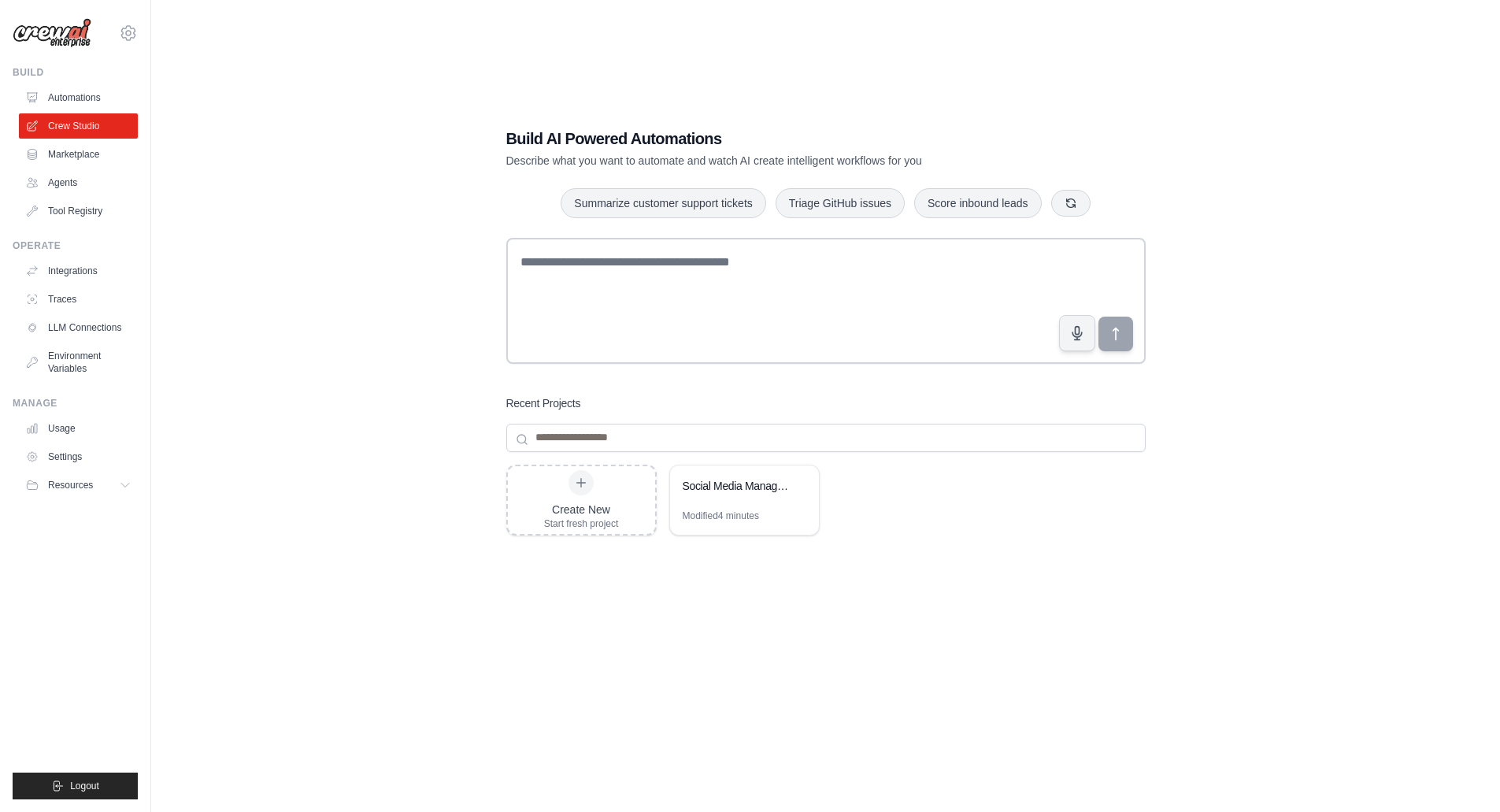
click at [95, 94] on link "Automations" at bounding box center [78, 97] width 119 height 25
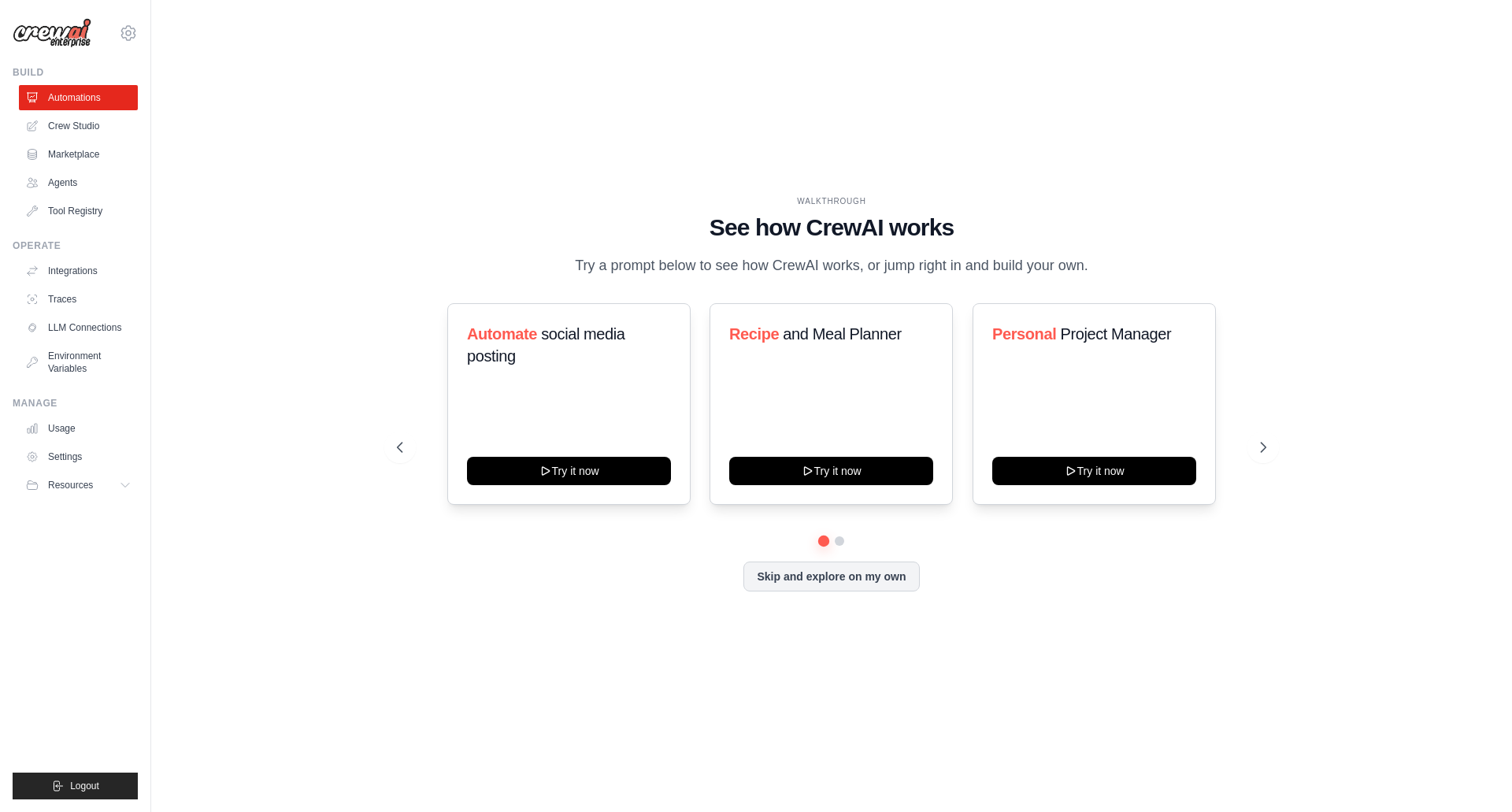
click at [66, 42] on img at bounding box center [52, 33] width 78 height 30
click at [64, 47] on img at bounding box center [52, 33] width 78 height 30
click at [74, 42] on img at bounding box center [52, 33] width 78 height 30
click at [118, 492] on button "Resources" at bounding box center [80, 484] width 119 height 25
click at [89, 538] on link "GitHub" at bounding box center [84, 537] width 110 height 22
